Goal: Transaction & Acquisition: Purchase product/service

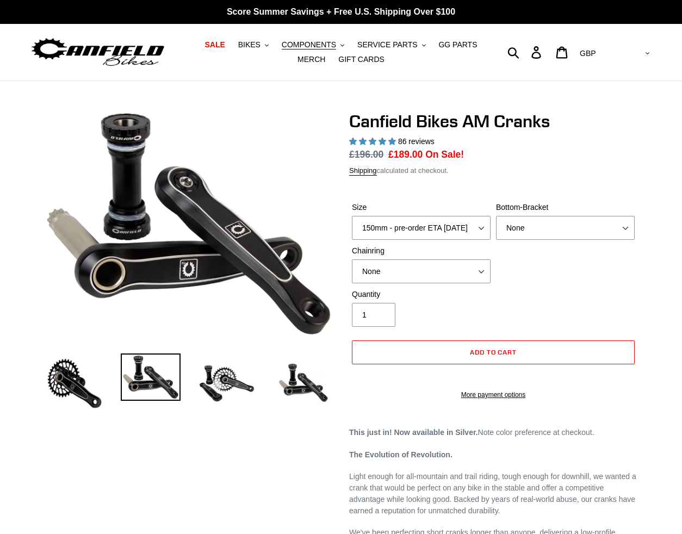
select select "highest-rating"
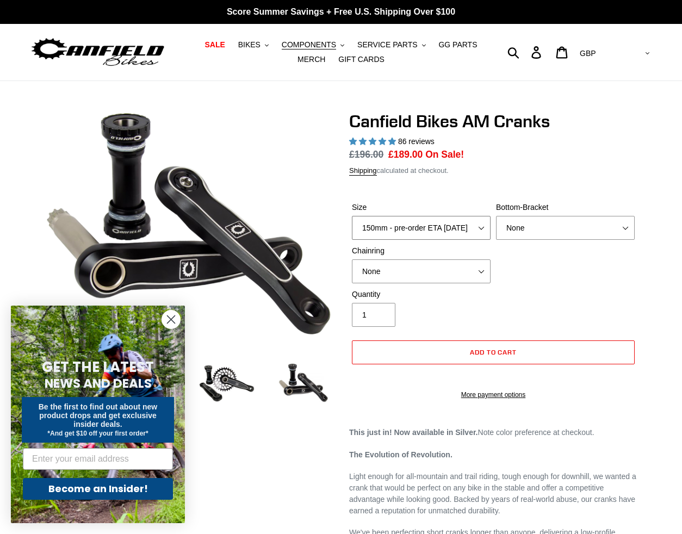
select select "160mm - pre-order ETA [DATE]"
click option "160mm - pre-order ETA [DATE]" at bounding box center [0, 0] width 0 height 0
click at [169, 322] on icon "Close dialog" at bounding box center [172, 320] width 8 height 8
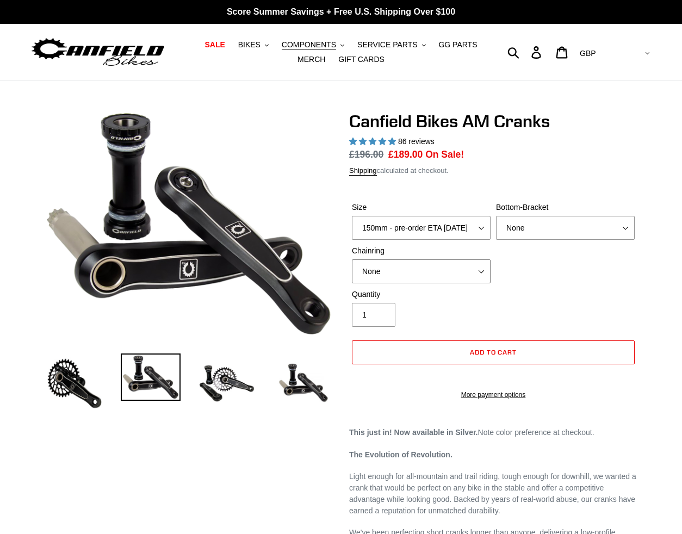
click at [352, 260] on select "None 30t Round (Boost 148) 30t Oval (Boost 148) 32t Round (Boost 148) 32t Oval …" at bounding box center [421, 272] width 139 height 24
click option "32t Oval (Boost 148)" at bounding box center [0, 0] width 0 height 0
click at [352, 260] on select "None 30t Round (Boost 148) 30t Oval (Boost 148) 32t Round (Boost 148) 32t Oval …" at bounding box center [421, 272] width 139 height 24
select select "None"
click option "None" at bounding box center [0, 0] width 0 height 0
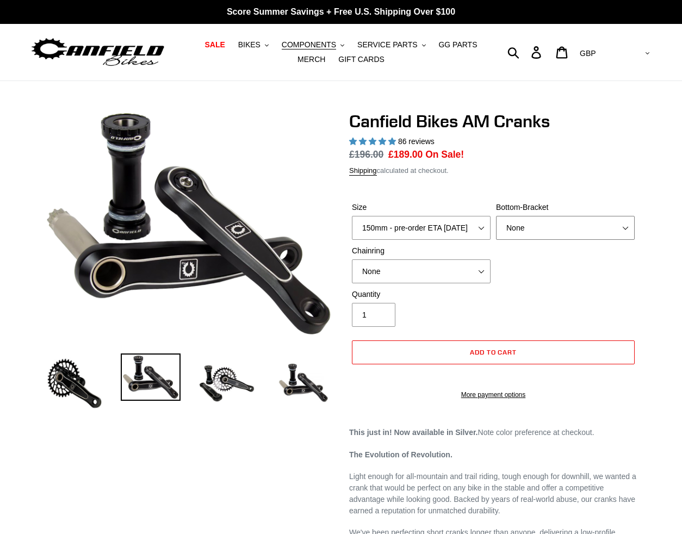
click at [496, 216] on select "None BSA Threaded 68/73mm Press Fit PF92" at bounding box center [565, 228] width 139 height 24
click at [477, 314] on div "Quantity 1" at bounding box center [421, 308] width 144 height 38
